Goal: Task Accomplishment & Management: Use online tool/utility

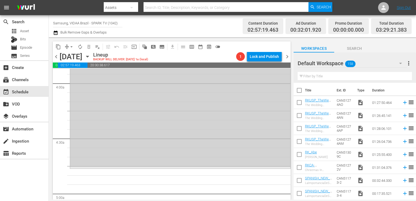
scroll to position [488, 0]
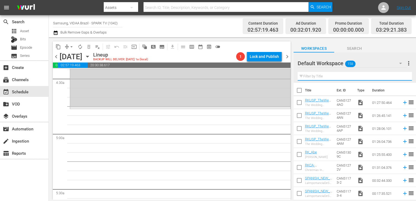
click at [334, 76] on input "text" at bounding box center [355, 76] width 114 height 9
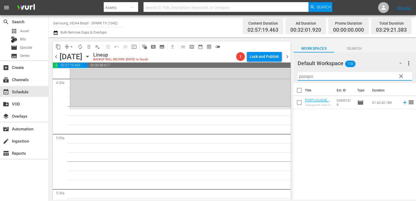
type input "passpo"
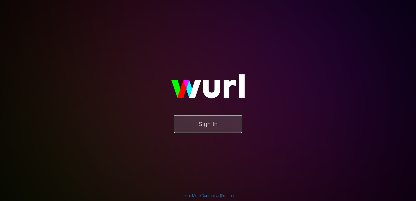
click at [218, 124] on button "Sign In" at bounding box center [208, 124] width 68 height 18
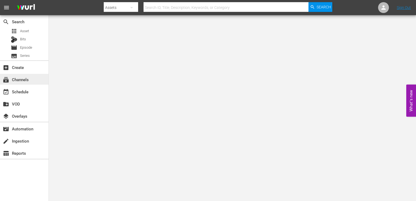
click at [24, 80] on div "subscriptions Channels" at bounding box center [15, 78] width 30 height 5
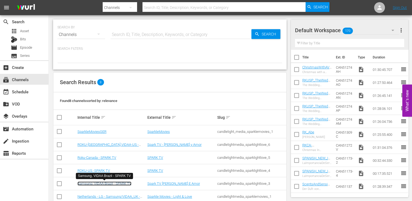
click at [117, 183] on link "Samsung, VIDAA Brazil - SPARK TV" at bounding box center [105, 184] width 54 height 4
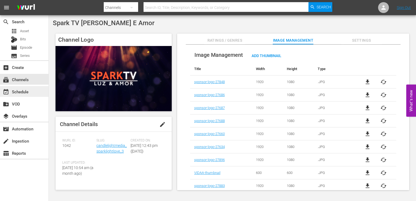
click at [30, 88] on div "event_available Schedule" at bounding box center [24, 91] width 49 height 11
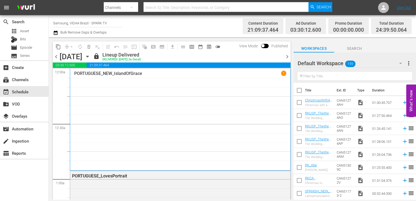
click at [91, 58] on icon "button" at bounding box center [88, 57] width 6 height 6
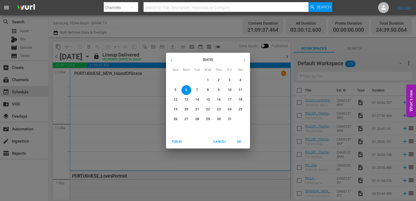
click at [243, 62] on icon "button" at bounding box center [245, 61] width 4 height 4
click at [222, 27] on div "[DATE] Sun Mon Tue Wed Thu Fri Sat 26 27 28 29 30 31 1 2 3 4 5 6 7 8 9 10 11 12…" at bounding box center [208, 100] width 416 height 201
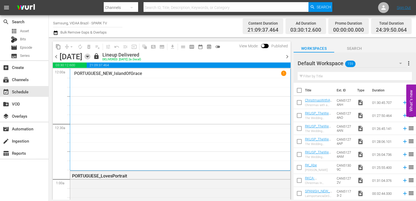
click at [91, 59] on icon "button" at bounding box center [88, 57] width 6 height 6
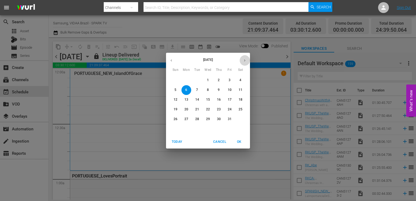
click at [244, 59] on icon "button" at bounding box center [245, 61] width 4 height 4
click at [206, 101] on p "12" at bounding box center [208, 100] width 4 height 5
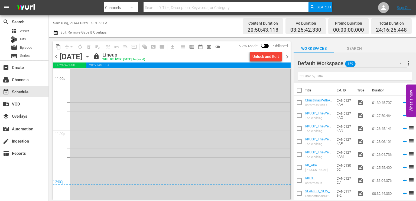
scroll to position [2572, 0]
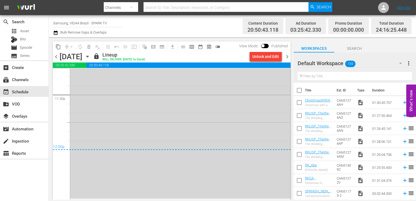
click at [287, 58] on span "chevron_right" at bounding box center [287, 56] width 7 height 7
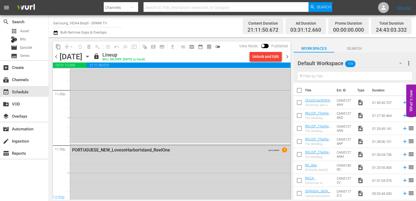
scroll to position [2572, 0]
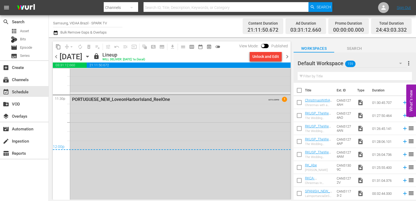
click at [287, 56] on span "chevron_right" at bounding box center [287, 56] width 7 height 7
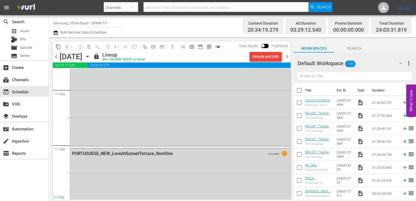
scroll to position [2572, 0]
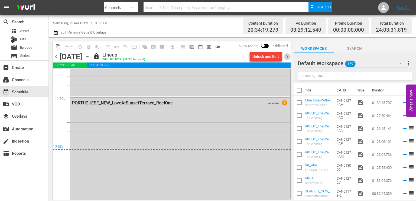
click at [287, 56] on span "chevron_right" at bounding box center [287, 56] width 7 height 7
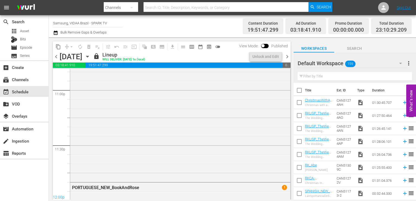
scroll to position [2567, 0]
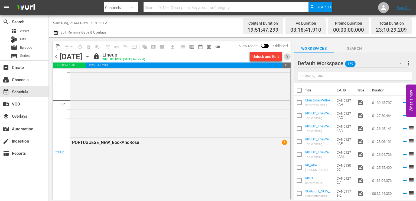
click at [287, 56] on span "chevron_right" at bounding box center [287, 56] width 7 height 7
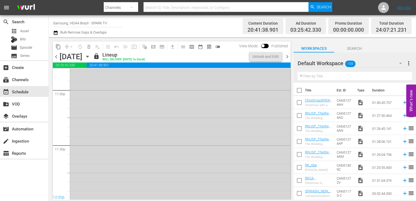
scroll to position [2572, 0]
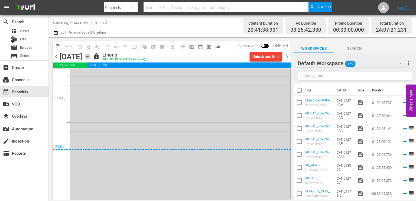
click at [91, 58] on icon "button" at bounding box center [88, 57] width 6 height 6
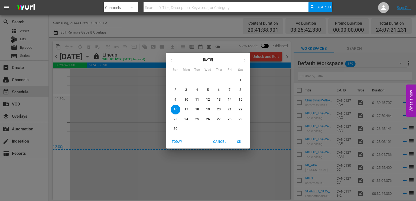
click at [246, 60] on icon "button" at bounding box center [245, 61] width 4 height 4
click at [177, 100] on p "14" at bounding box center [176, 100] width 4 height 5
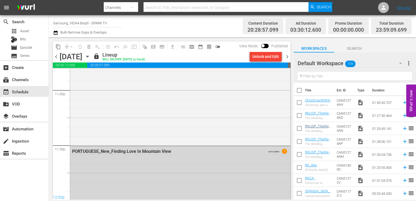
scroll to position [2572, 0]
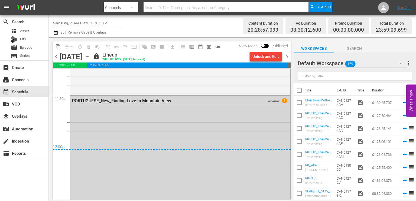
click at [287, 55] on span "chevron_right" at bounding box center [287, 56] width 7 height 7
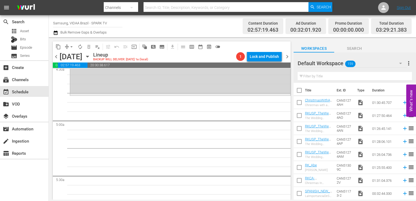
scroll to position [503, 0]
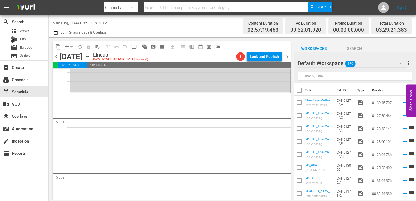
click at [317, 76] on input "text" at bounding box center [355, 76] width 114 height 9
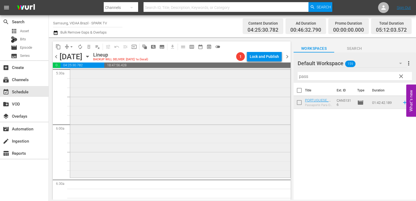
scroll to position [639, 0]
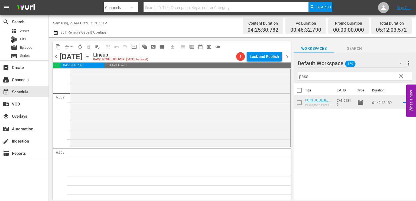
click at [308, 80] on input "pass" at bounding box center [355, 76] width 114 height 9
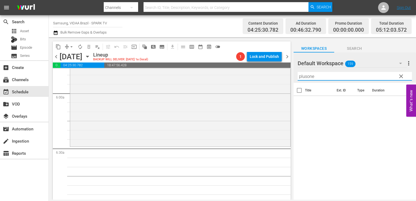
click at [338, 77] on input "plusone" at bounding box center [355, 76] width 114 height 9
click at [400, 64] on icon "button" at bounding box center [400, 63] width 3 height 1
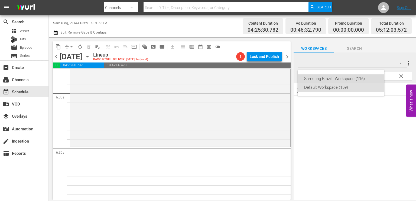
click at [354, 78] on div "Samsung Brazil - Workspace (116)" at bounding box center [341, 79] width 74 height 9
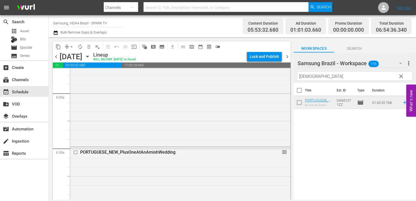
click at [321, 74] on input "[DEMOGRAPHIC_DATA]" at bounding box center [355, 76] width 114 height 9
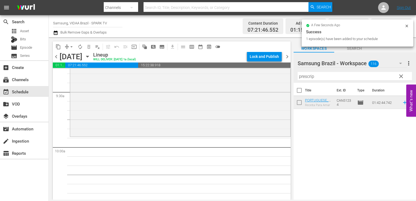
scroll to position [1027, 0]
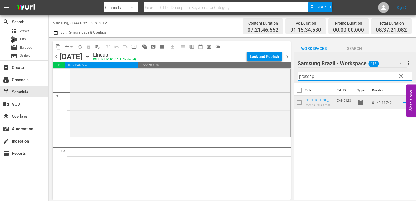
click at [338, 76] on input "prescrip" at bounding box center [355, 76] width 114 height 9
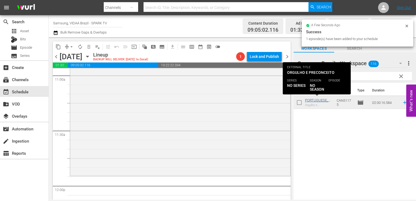
scroll to position [1219, 0]
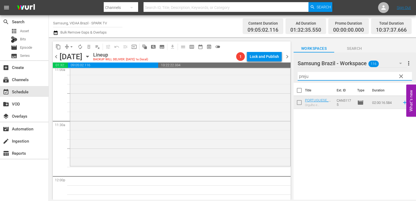
click at [327, 73] on input "preju" at bounding box center [355, 76] width 114 height 9
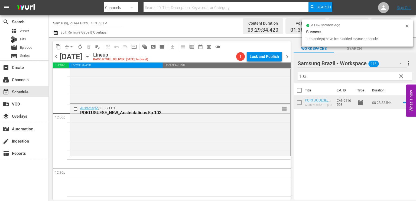
scroll to position [1282, 0]
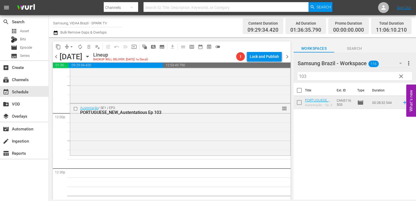
click at [316, 75] on input "103" at bounding box center [355, 76] width 114 height 9
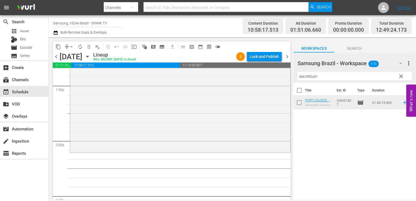
scroll to position [1476, 0]
click at [349, 79] on input "secretsan" at bounding box center [355, 76] width 114 height 9
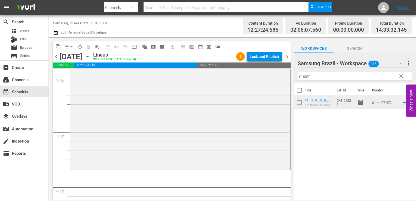
scroll to position [1651, 0]
click at [328, 75] on input "quest" at bounding box center [355, 76] width 114 height 9
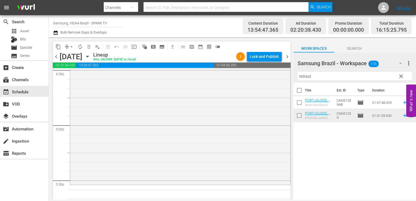
scroll to position [1830, 0]
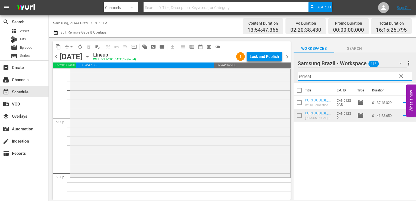
click at [328, 75] on input "retreat" at bounding box center [355, 76] width 114 height 9
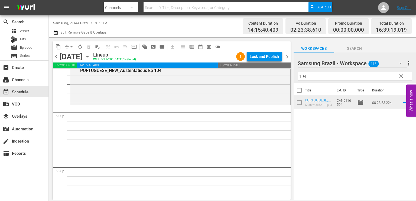
scroll to position [1944, 0]
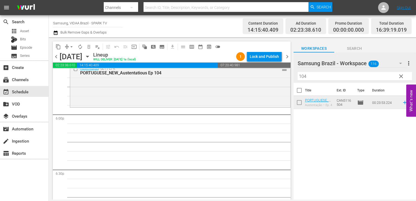
click at [314, 79] on input "104" at bounding box center [355, 76] width 114 height 9
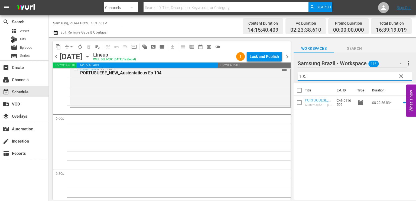
type input "105"
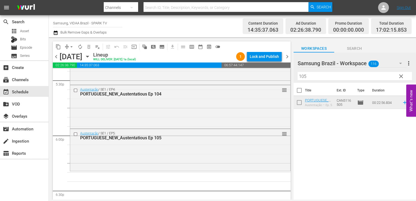
scroll to position [1922, 0]
click at [399, 75] on span "clear" at bounding box center [401, 76] width 7 height 7
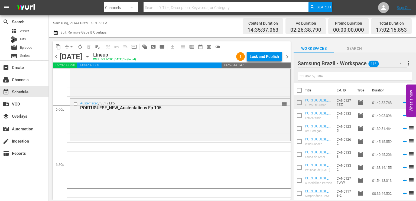
scroll to position [1946, 0]
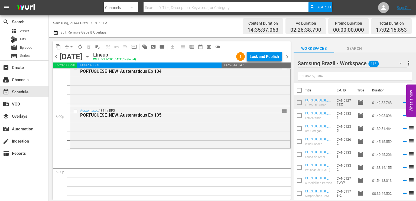
click at [343, 78] on input "text" at bounding box center [355, 76] width 114 height 9
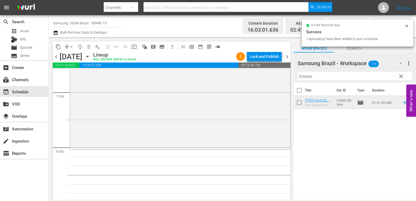
scroll to position [2139, 0]
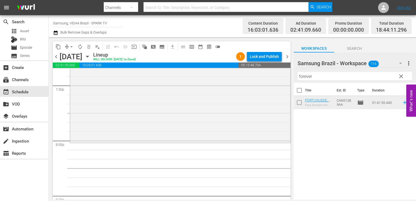
click at [343, 80] on input "forever" at bounding box center [355, 76] width 114 height 9
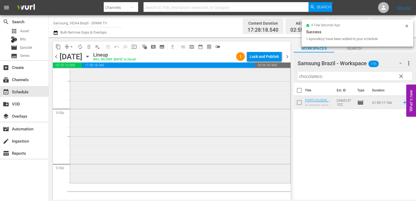
scroll to position [2356, 0]
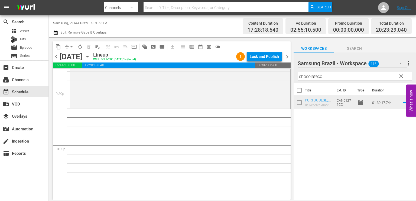
click at [334, 73] on input "chocolateco" at bounding box center [355, 76] width 114 height 9
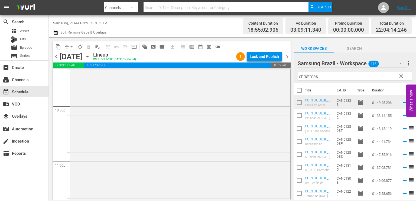
scroll to position [2522, 0]
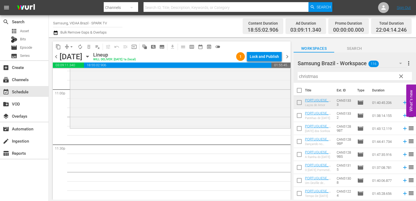
click at [333, 76] on input "christmas" at bounding box center [355, 76] width 114 height 9
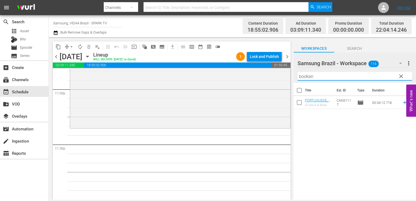
type input "bookan"
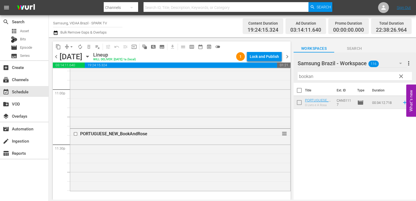
click at [319, 79] on input "bookan" at bounding box center [355, 76] width 114 height 9
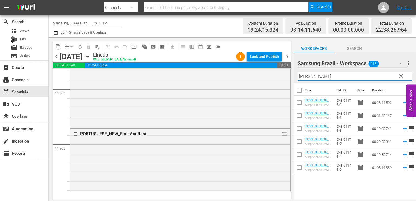
type input "[PERSON_NAME]"
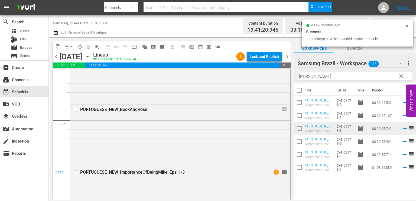
scroll to position [2549, 0]
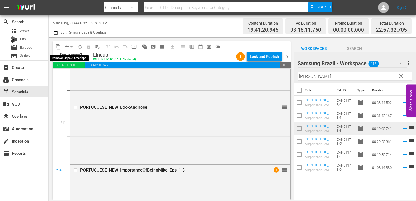
click at [69, 44] on span "arrow_drop_down" at bounding box center [71, 46] width 5 height 5
click at [65, 77] on li "Align to End of Previous Day" at bounding box center [71, 75] width 57 height 9
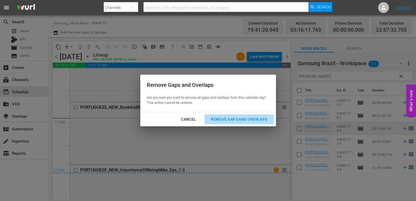
click at [241, 119] on div "Remove Gaps and Overlaps" at bounding box center [239, 119] width 65 height 7
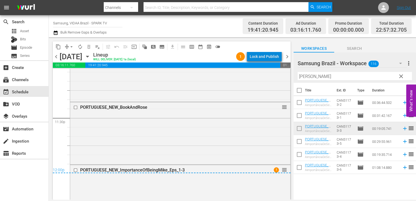
click at [267, 53] on div "Lock and Publish" at bounding box center [264, 57] width 29 height 10
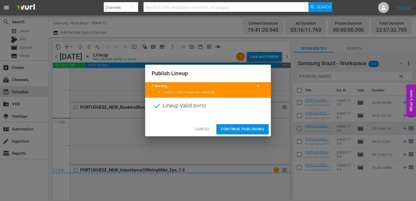
click at [248, 130] on span "Continue Publishing" at bounding box center [243, 129] width 44 height 7
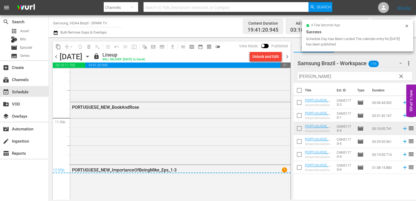
click at [285, 56] on span "chevron_right" at bounding box center [287, 56] width 7 height 7
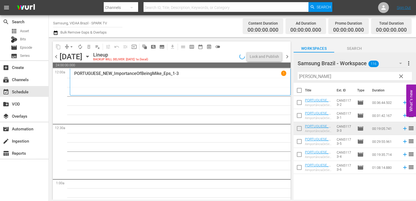
click at [403, 79] on span "clear" at bounding box center [401, 76] width 7 height 7
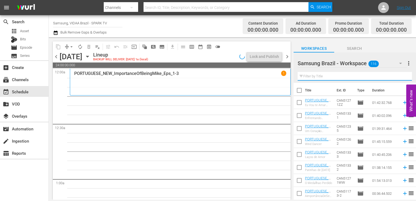
click at [331, 78] on input "text" at bounding box center [355, 76] width 114 height 9
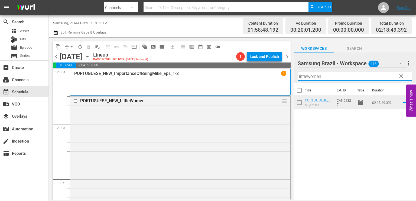
click at [329, 76] on input "littlewomen" at bounding box center [355, 76] width 114 height 9
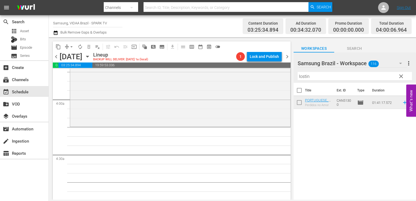
scroll to position [418, 0]
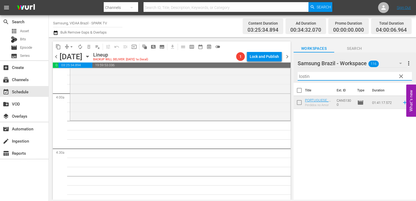
click at [323, 79] on input "lostin" at bounding box center [355, 76] width 114 height 9
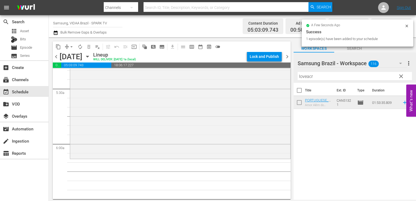
scroll to position [588, 0]
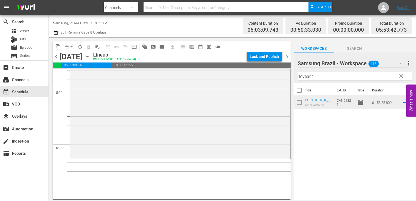
click at [315, 75] on input "loveacr" at bounding box center [355, 76] width 114 height 9
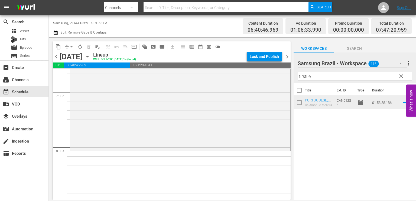
scroll to position [821, 0]
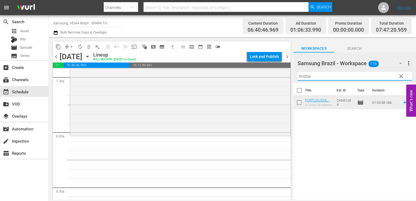
click at [316, 75] on input "firstlie" at bounding box center [355, 76] width 114 height 9
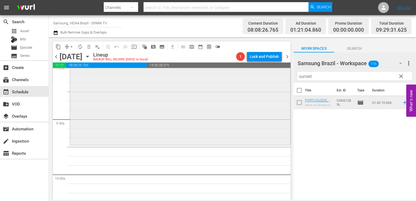
scroll to position [1003, 0]
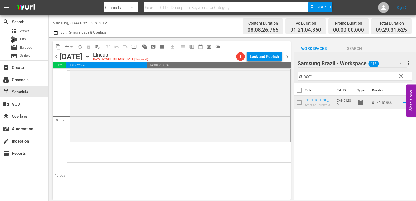
click at [351, 78] on input "sunset" at bounding box center [355, 76] width 114 height 9
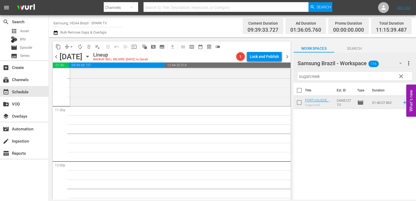
scroll to position [1234, 0]
click at [347, 79] on input "sugarcreek" at bounding box center [355, 76] width 114 height 9
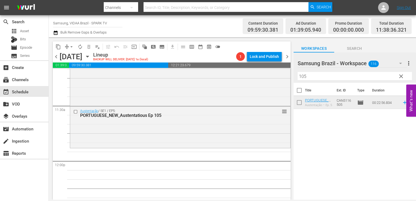
click at [311, 75] on input "105" at bounding box center [355, 76] width 114 height 9
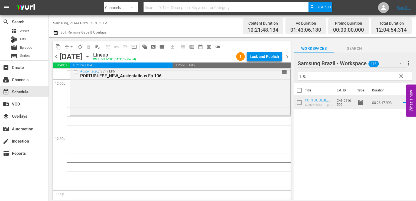
scroll to position [1317, 0]
click at [337, 79] on input "106" at bounding box center [355, 76] width 114 height 9
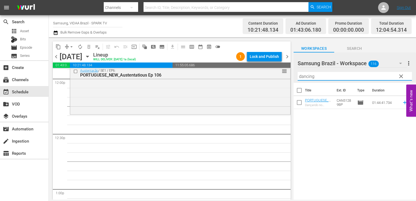
type input "dancing"
